Goal: Complete application form

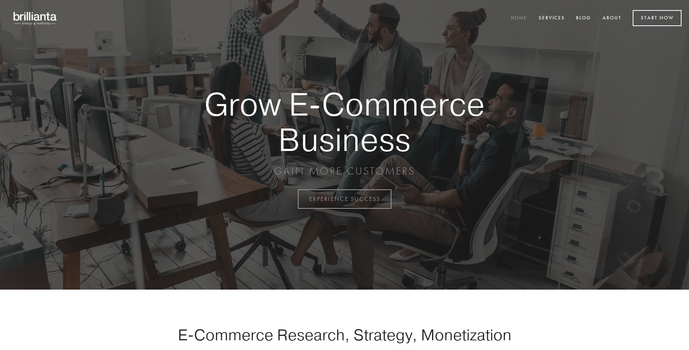
scroll to position [1953, 0]
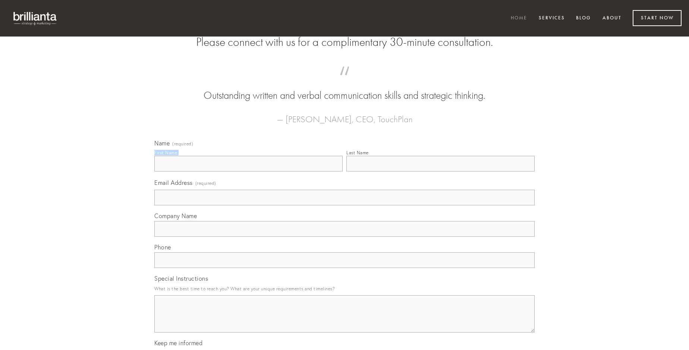
type input "[PERSON_NAME]"
click at [440, 171] on input "Last Name" at bounding box center [440, 164] width 188 height 16
type input "[PERSON_NAME]"
click at [344, 205] on input "Email Address (required)" at bounding box center [344, 198] width 380 height 16
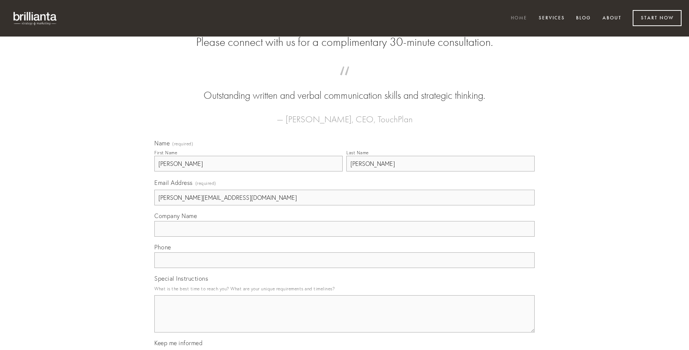
type input "[PERSON_NAME][EMAIL_ADDRESS][DOMAIN_NAME]"
click at [344, 237] on input "Company Name" at bounding box center [344, 229] width 380 height 16
type input "voro"
click at [344, 268] on input "text" at bounding box center [344, 260] width 380 height 16
click at [344, 320] on textarea "Special Instructions" at bounding box center [344, 313] width 380 height 37
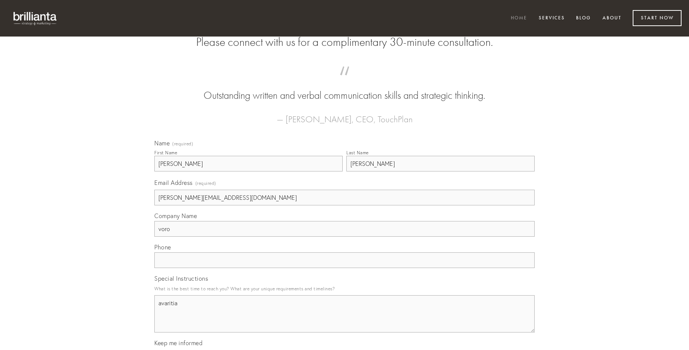
type textarea "avaritia"
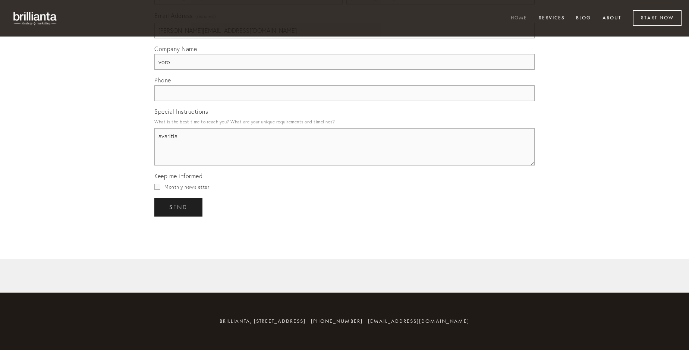
click at [179, 207] on span "send" at bounding box center [178, 207] width 18 height 7
